Goal: Information Seeking & Learning: Learn about a topic

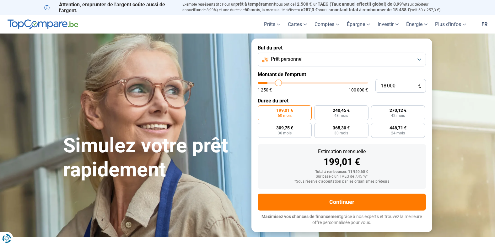
type input "17 500"
type input "17500"
type input "17 250"
type input "17250"
type input "17 000"
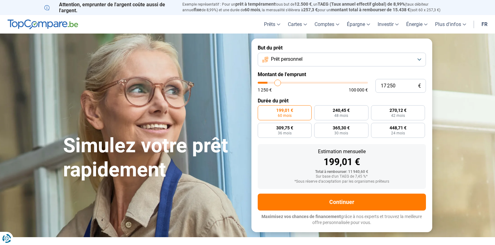
type input "17000"
type input "16 500"
type input "16500"
type input "16 250"
type input "16250"
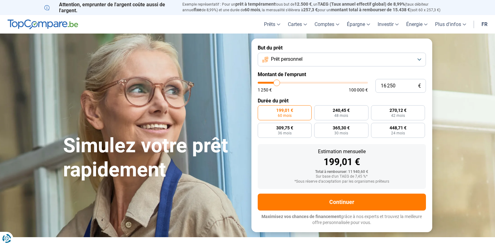
type input "15 750"
type input "15750"
type input "15 500"
type input "15500"
type input "15 750"
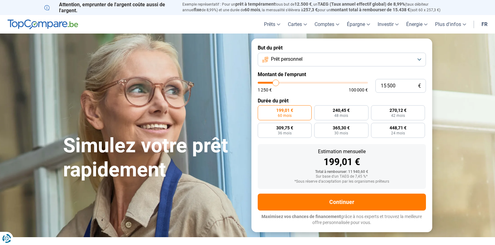
type input "15750"
type input "16 250"
type input "16250"
type input "16 500"
type input "16500"
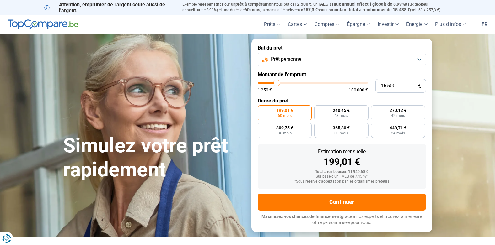
click at [277, 84] on input "range" at bounding box center [313, 83] width 110 height 2
radio input "false"
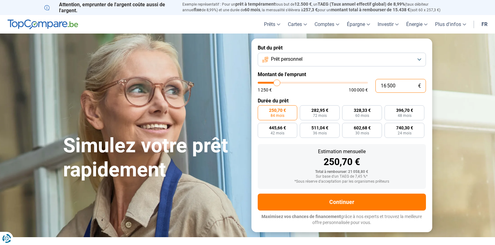
drag, startPoint x: 404, startPoint y: 85, endPoint x: 364, endPoint y: 81, distance: 40.4
click at [364, 81] on div "16 500 € 1 250 € 100 000 €" at bounding box center [342, 86] width 168 height 14
type input "1"
type input "1250"
type input "16"
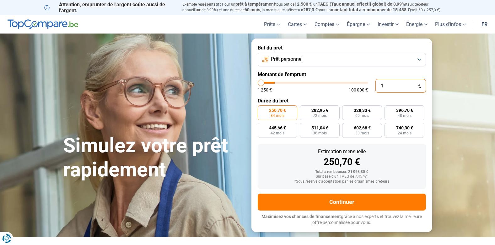
type input "1250"
type input "160"
type input "1250"
type input "1 600"
type input "1500"
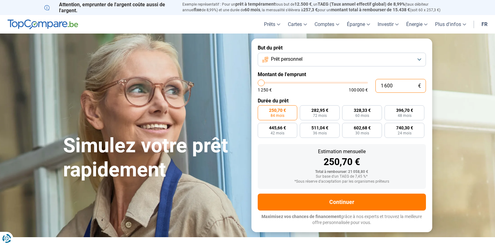
type input "16 000"
type input "16000"
type input "16 000"
